Goal: Transaction & Acquisition: Book appointment/travel/reservation

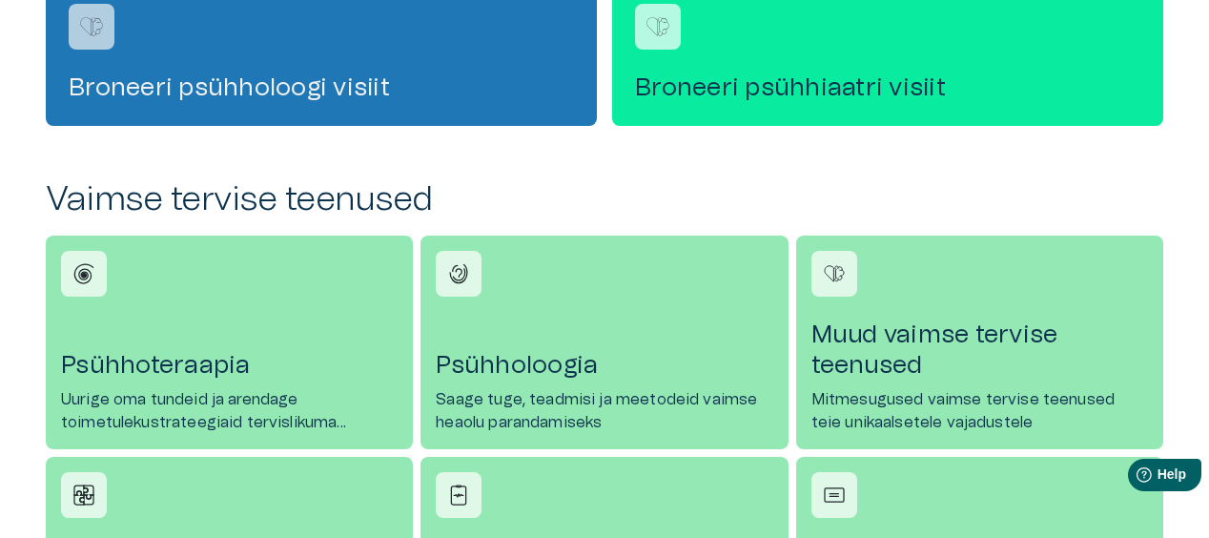
scroll to position [668, 0]
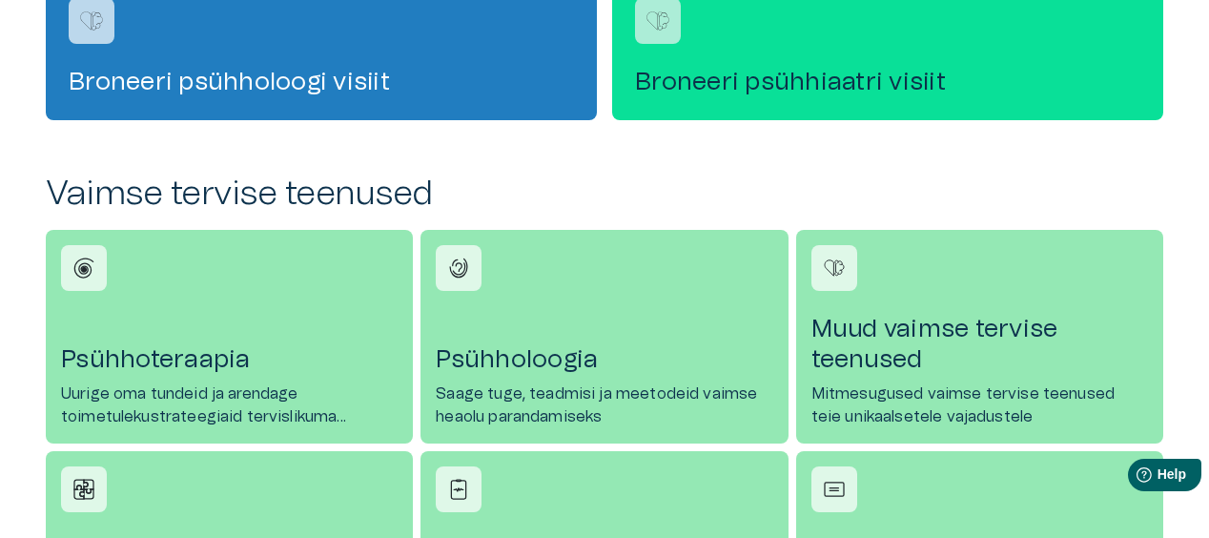
click at [827, 98] on div "Broneeri psühhiaatri visiit" at bounding box center [887, 47] width 551 height 145
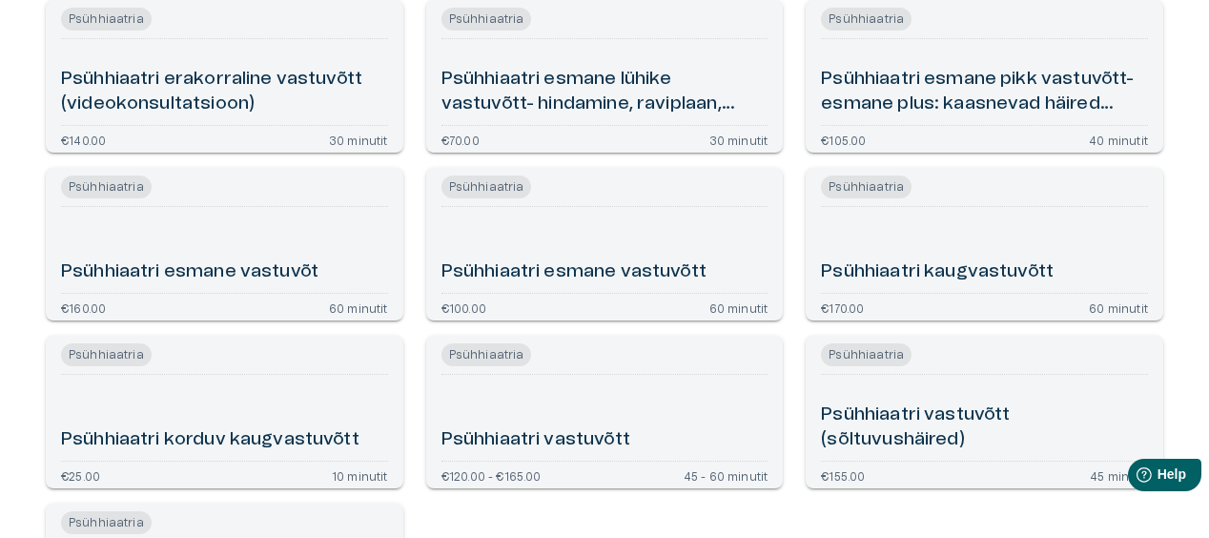
scroll to position [381, 0]
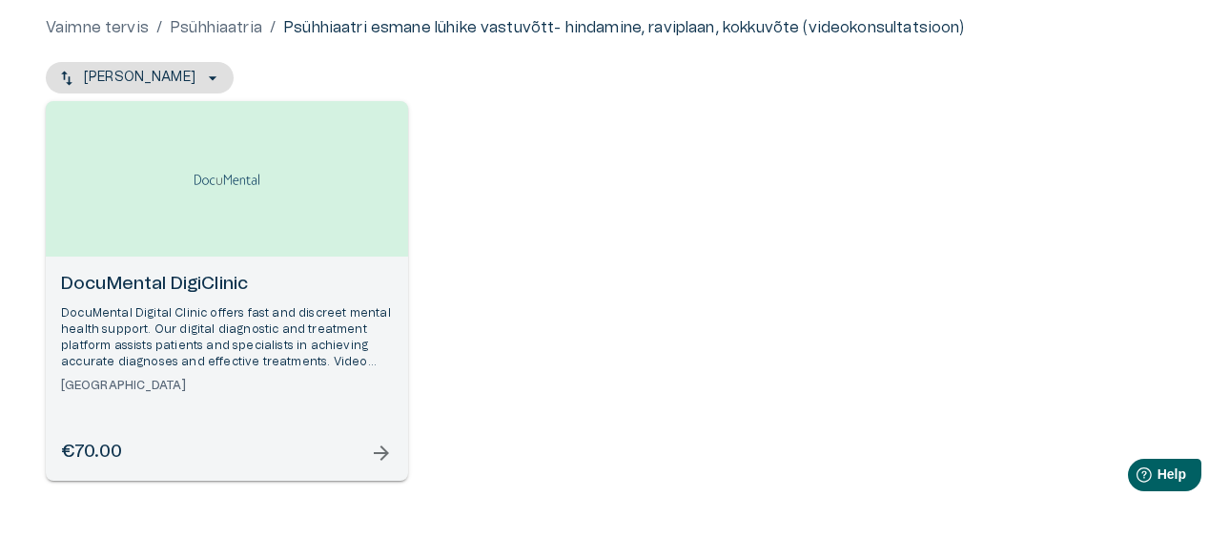
scroll to position [191, 0]
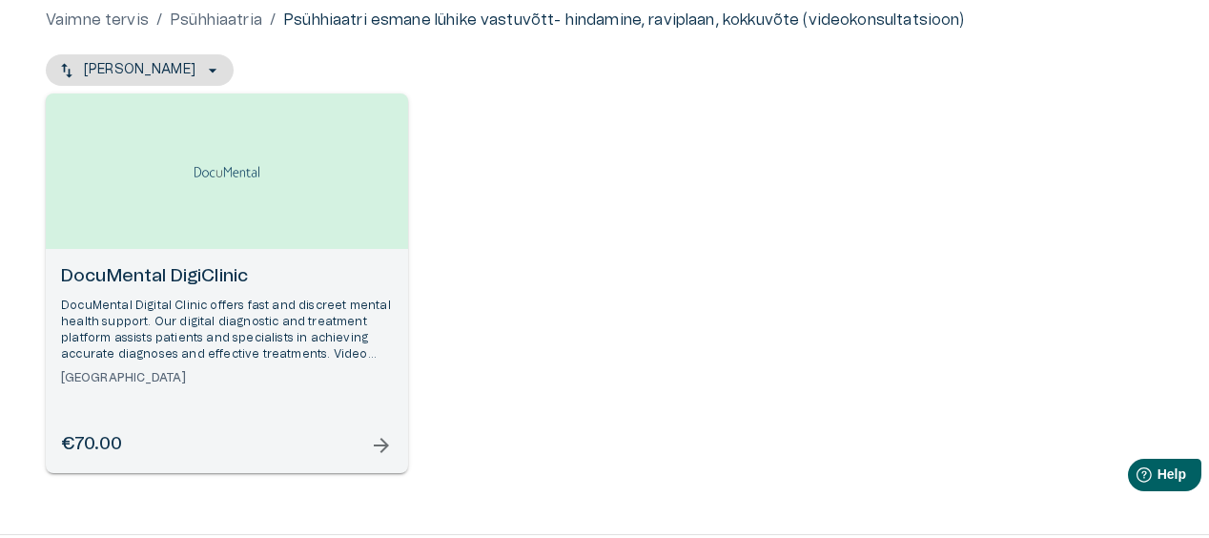
click at [191, 283] on h6 "DocuMental DigiClinic" at bounding box center [227, 277] width 332 height 26
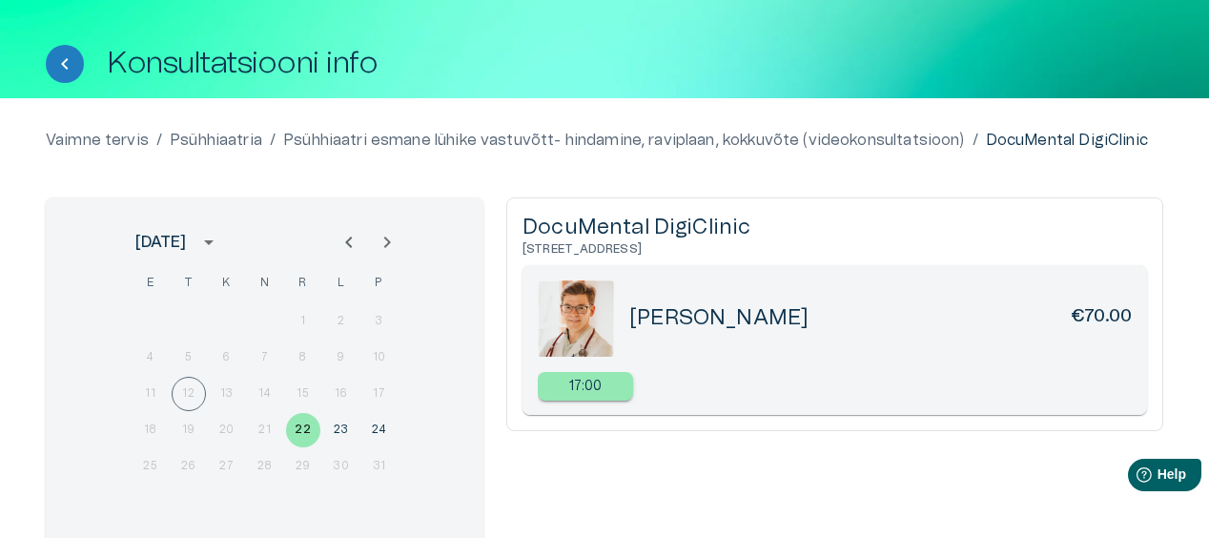
scroll to position [95, 0]
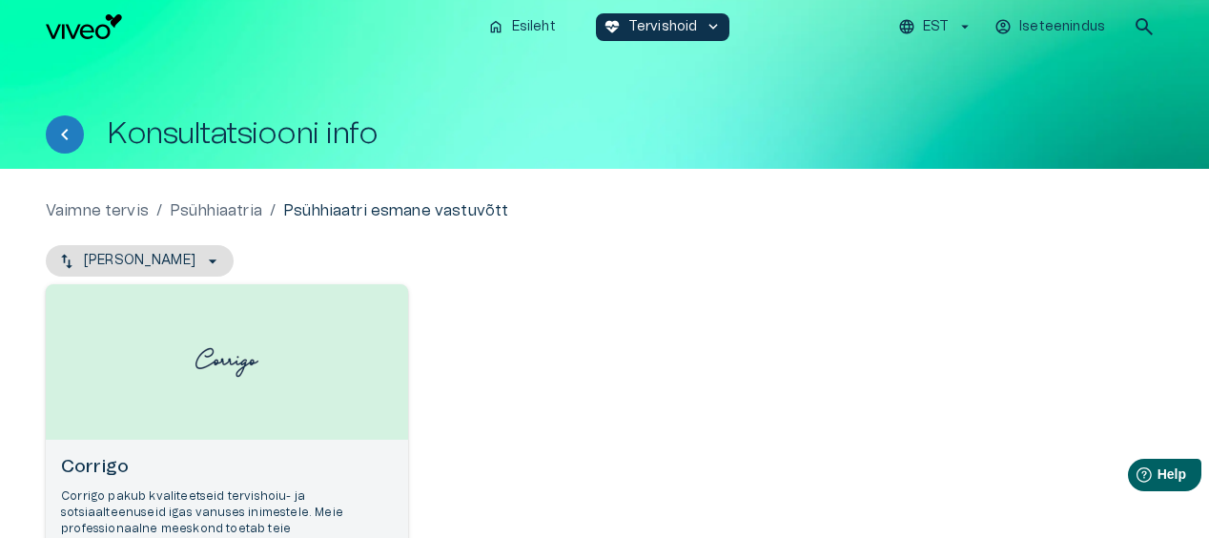
scroll to position [191, 0]
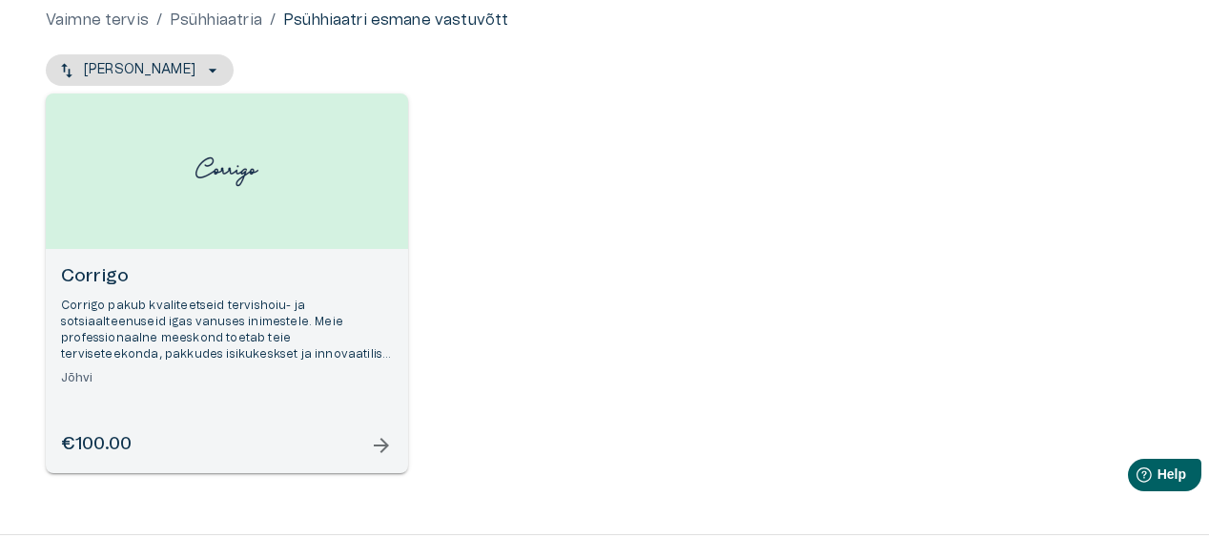
click at [93, 273] on h6 "Corrigo" at bounding box center [227, 277] width 332 height 26
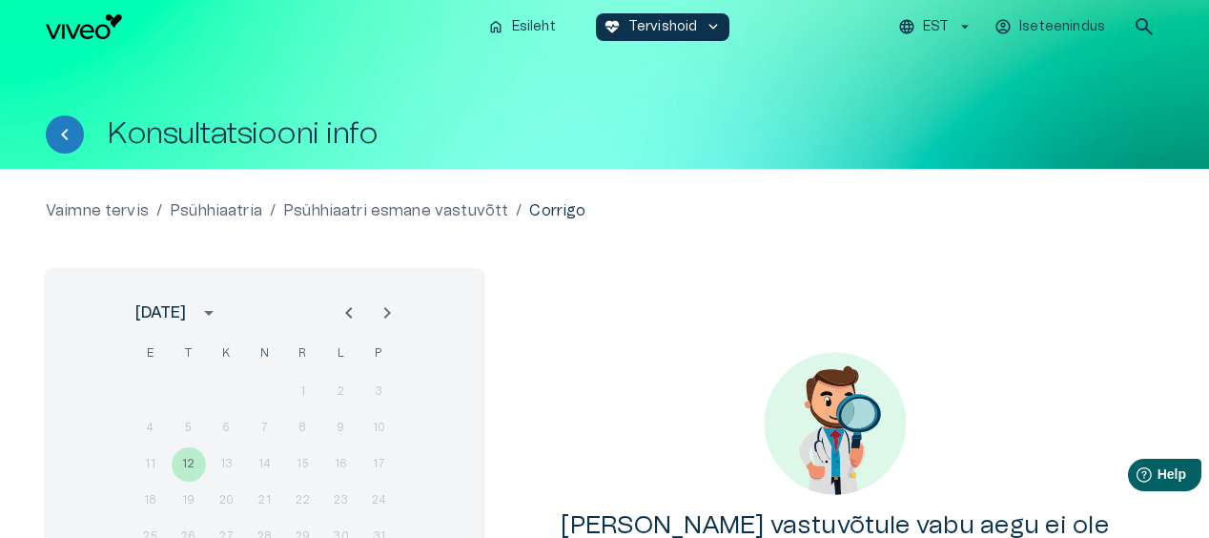
scroll to position [95, 0]
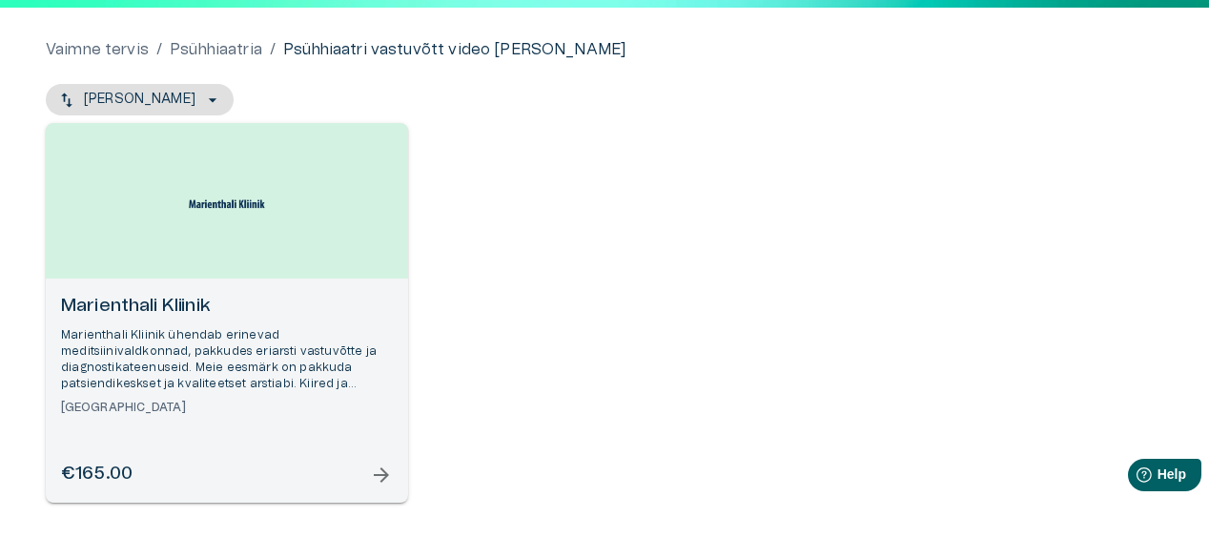
scroll to position [191, 0]
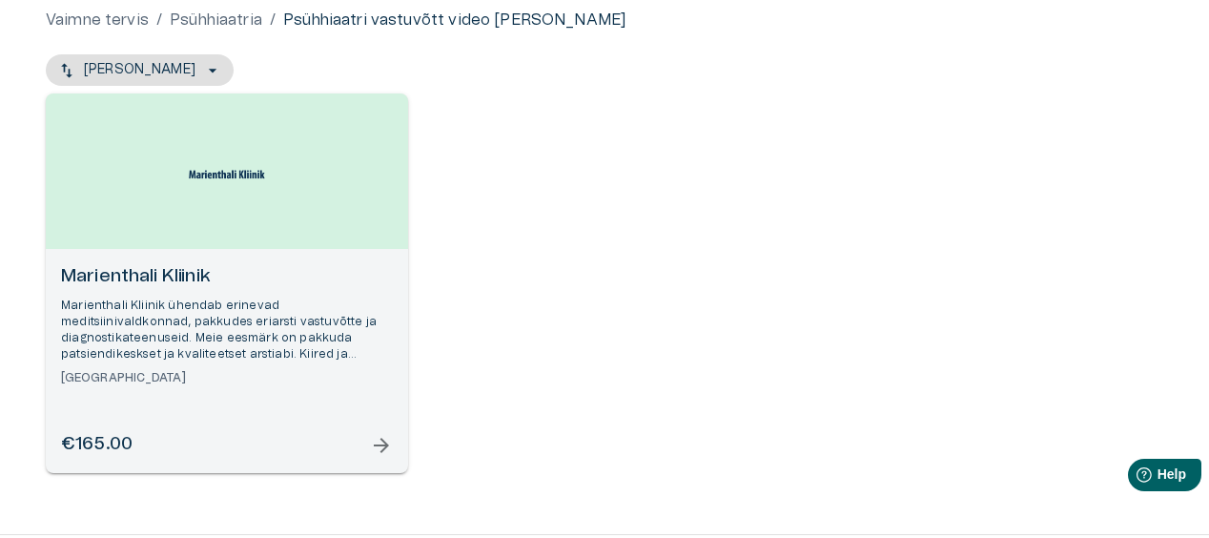
click at [139, 269] on h6 "Marienthali Kliinik" at bounding box center [227, 277] width 332 height 26
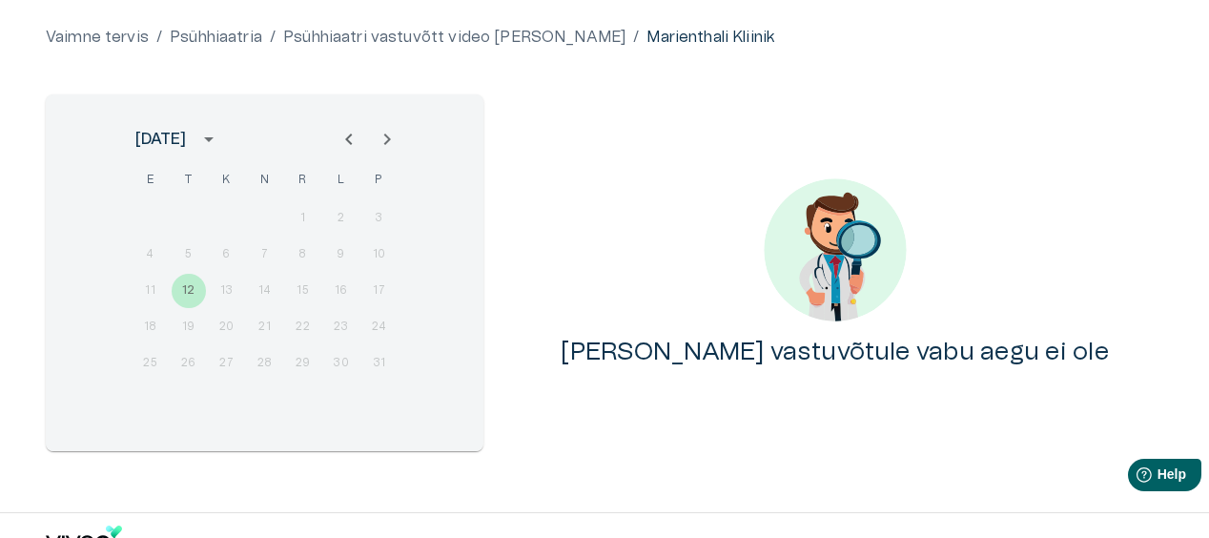
scroll to position [191, 0]
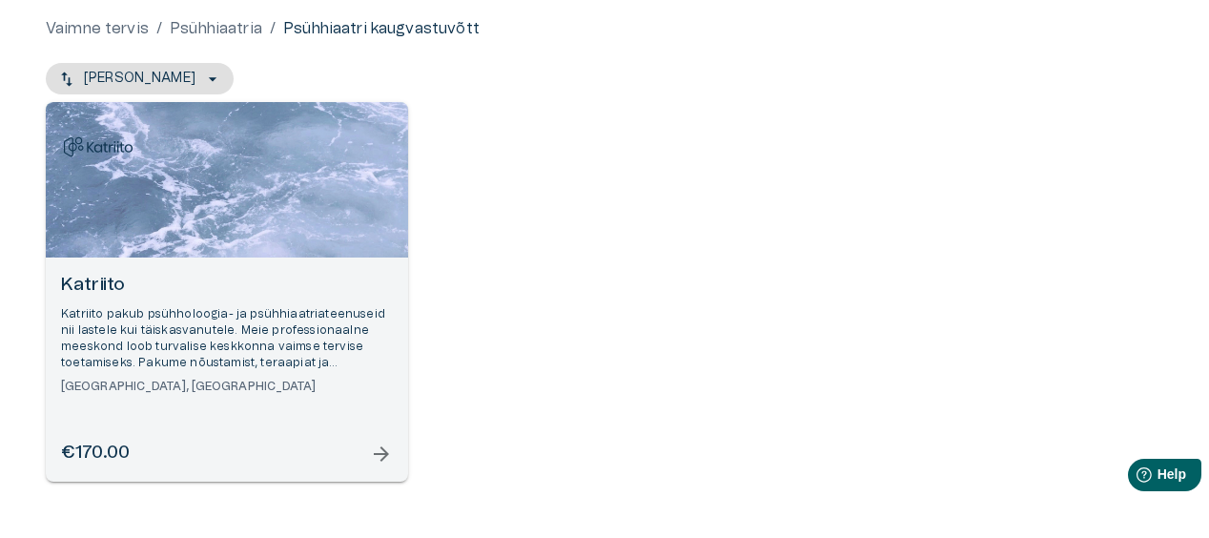
scroll to position [191, 0]
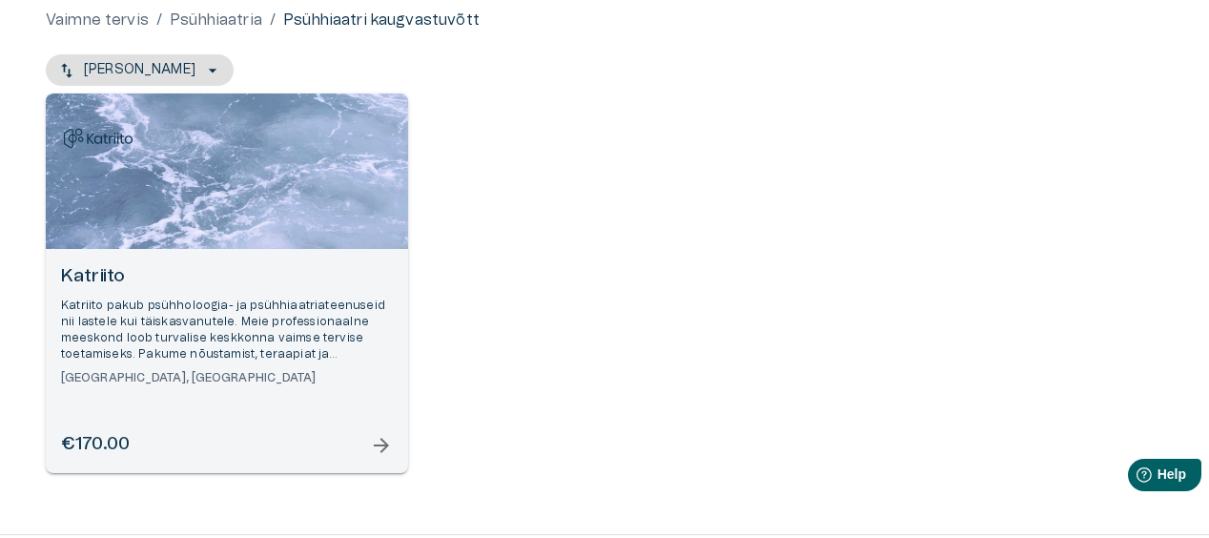
click at [91, 278] on h6 "Katriito" at bounding box center [227, 277] width 332 height 26
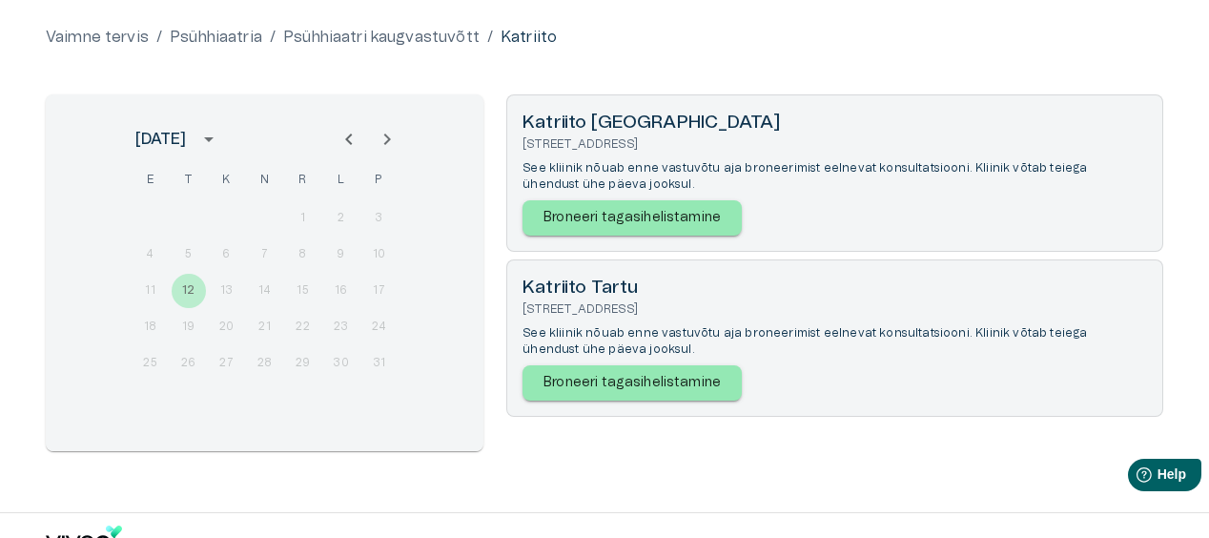
scroll to position [191, 0]
